Goal: Task Accomplishment & Management: Use online tool/utility

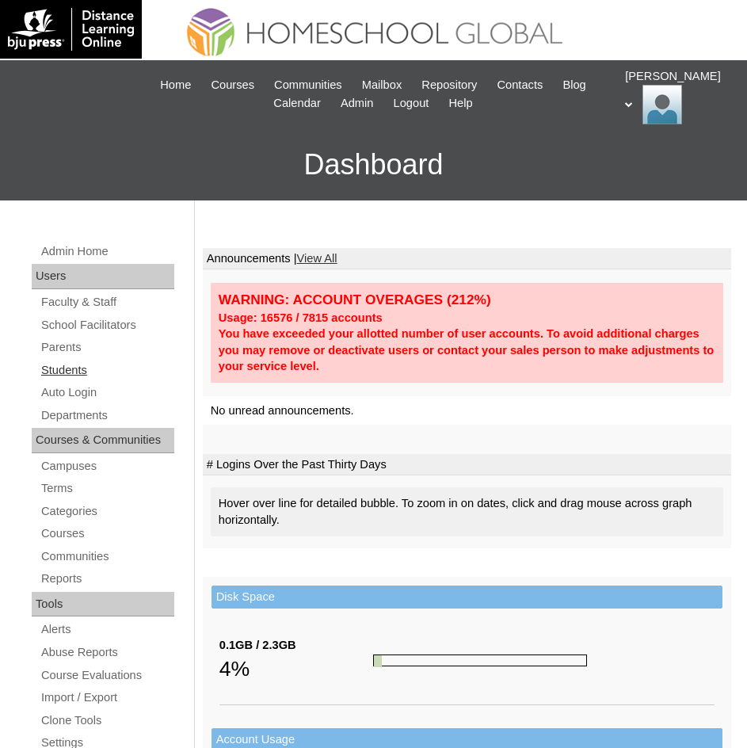
click at [54, 364] on link "Students" at bounding box center [107, 370] width 135 height 20
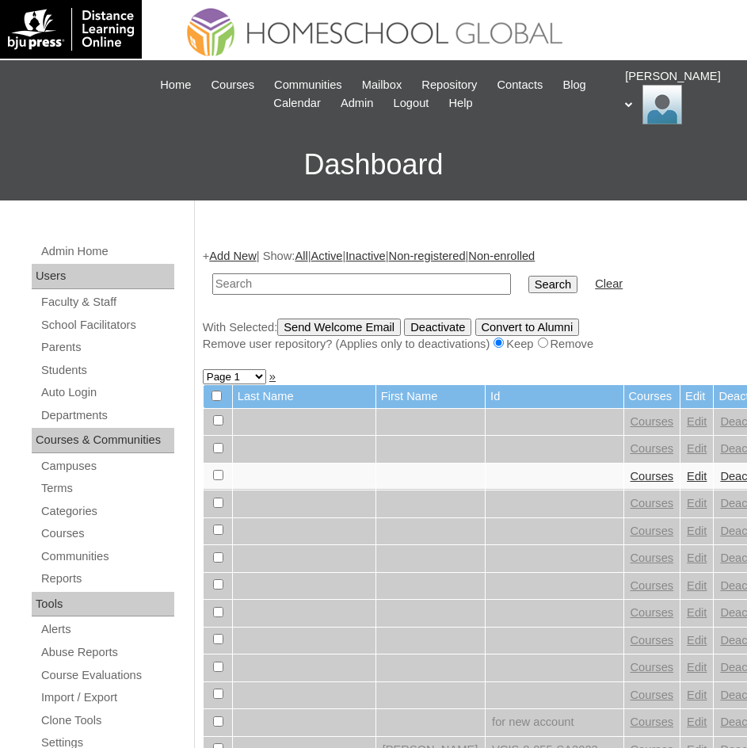
click at [272, 282] on input "text" at bounding box center [361, 283] width 299 height 21
click at [352, 286] on input "[PERSON_NAME]" at bounding box center [361, 283] width 299 height 21
type input "[PERSON_NAME]"
click at [528, 282] on input "Search" at bounding box center [552, 284] width 49 height 17
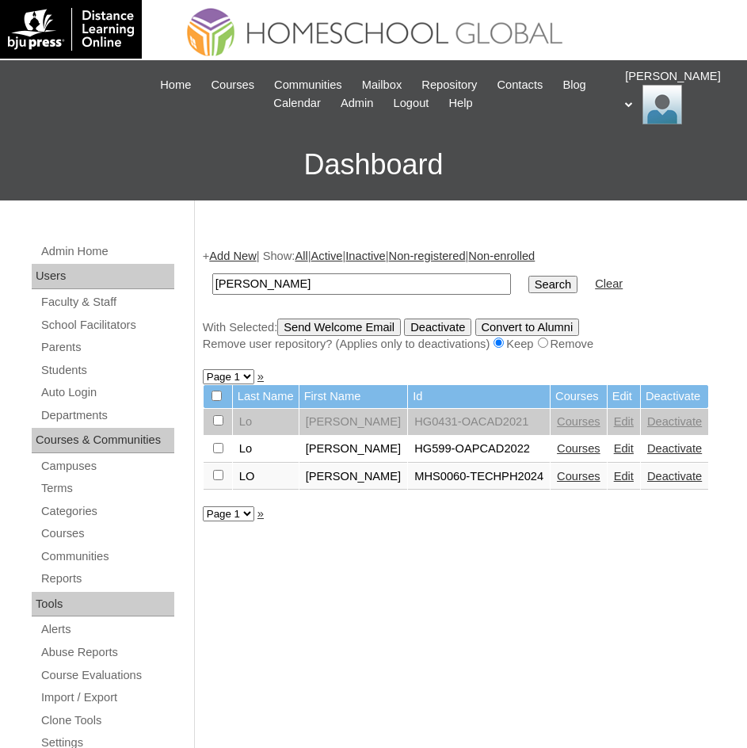
click at [561, 481] on link "Courses" at bounding box center [579, 476] width 44 height 13
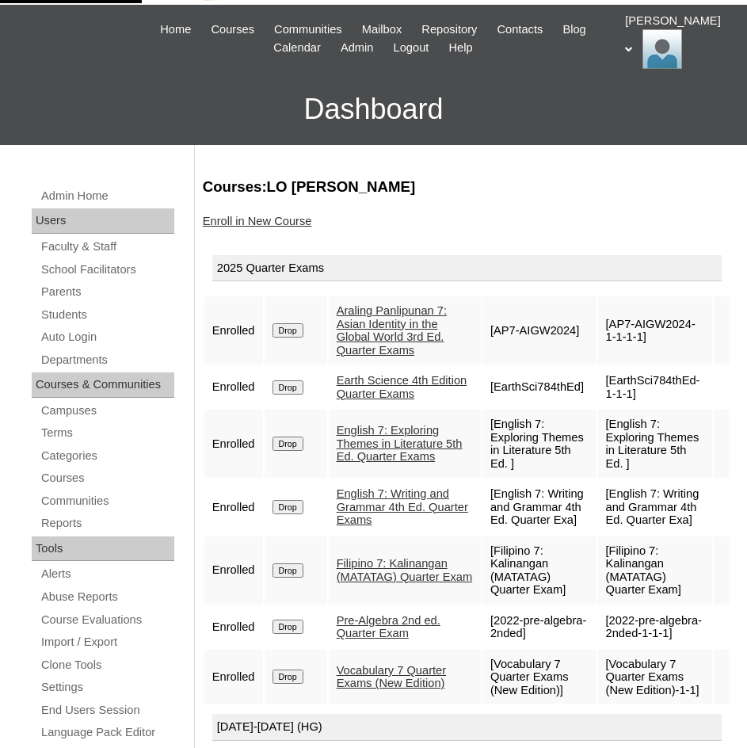
scroll to position [238, 0]
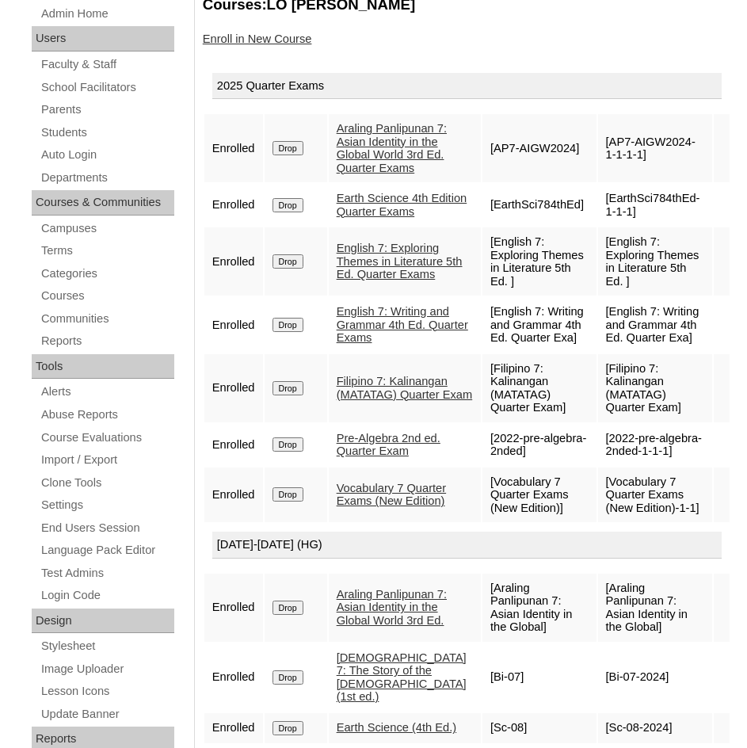
click at [375, 218] on link "Earth Science 4th Edition Quarter Exams" at bounding box center [402, 205] width 131 height 26
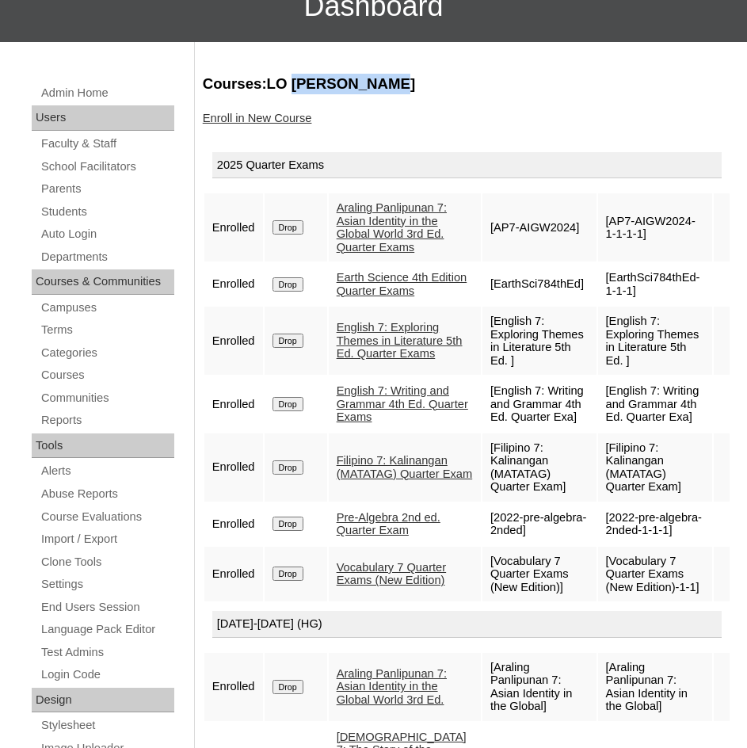
drag, startPoint x: 322, startPoint y: 82, endPoint x: 381, endPoint y: 82, distance: 59.4
click at [381, 82] on h3 "Courses:LO Charlie Anne" at bounding box center [467, 84] width 528 height 21
click at [67, 235] on link "Auto Login" at bounding box center [107, 234] width 135 height 20
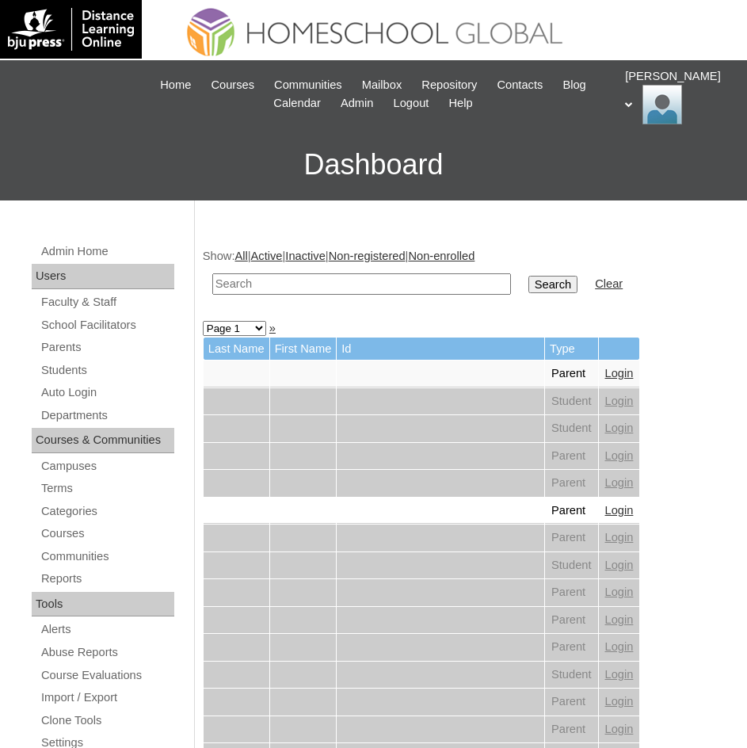
click at [259, 278] on input "text" at bounding box center [361, 283] width 299 height 21
paste input "[PERSON_NAME]"
type input "[PERSON_NAME]"
click at [528, 283] on input "Search" at bounding box center [552, 284] width 49 height 17
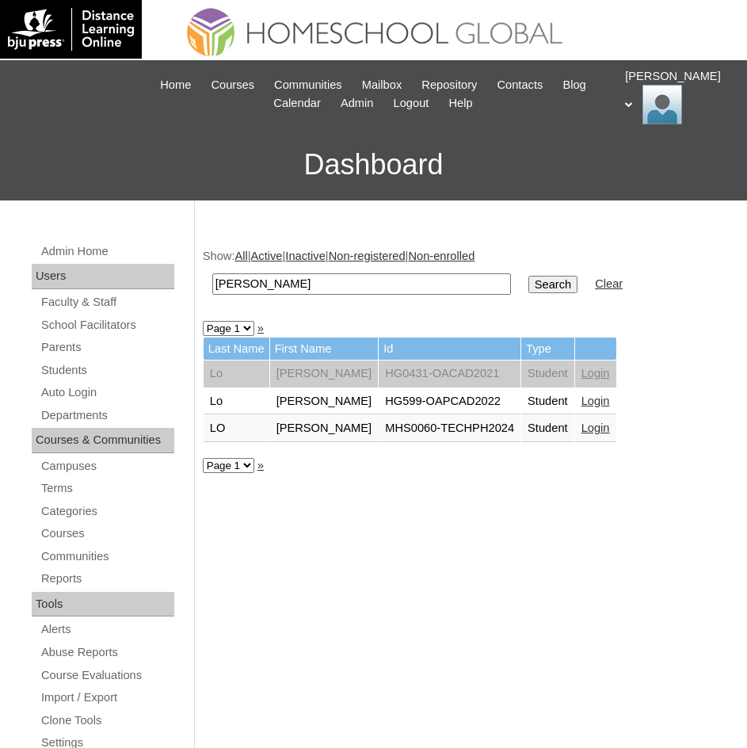
click at [581, 429] on link "Login" at bounding box center [595, 427] width 29 height 13
